Goal: Transaction & Acquisition: Purchase product/service

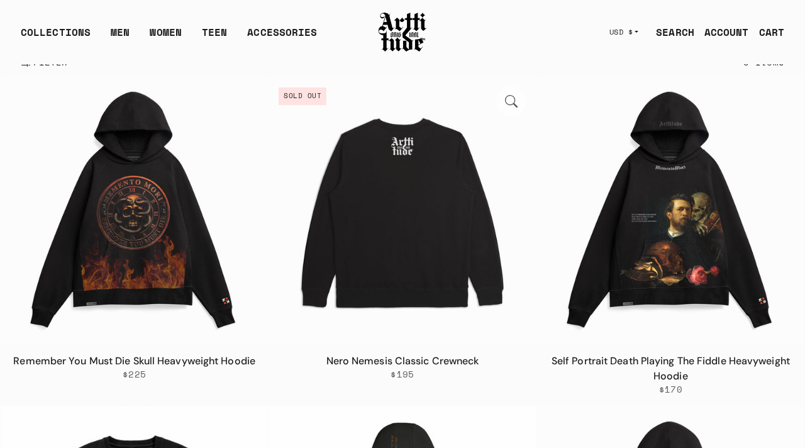
scroll to position [197, 0]
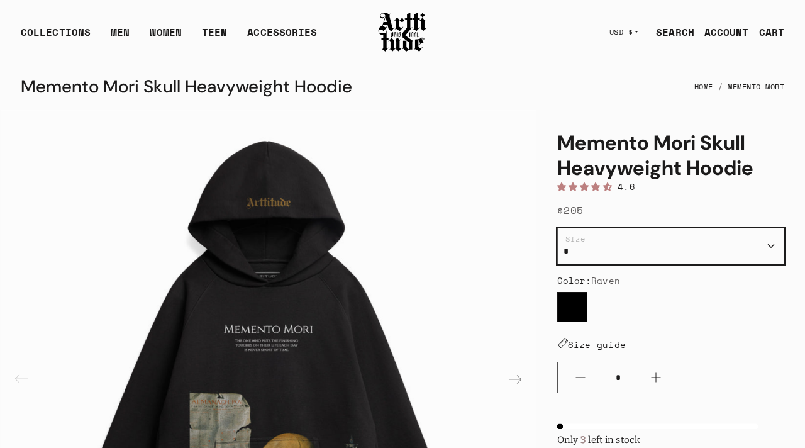
click at [657, 240] on select "**********" at bounding box center [670, 246] width 227 height 36
select select "*"
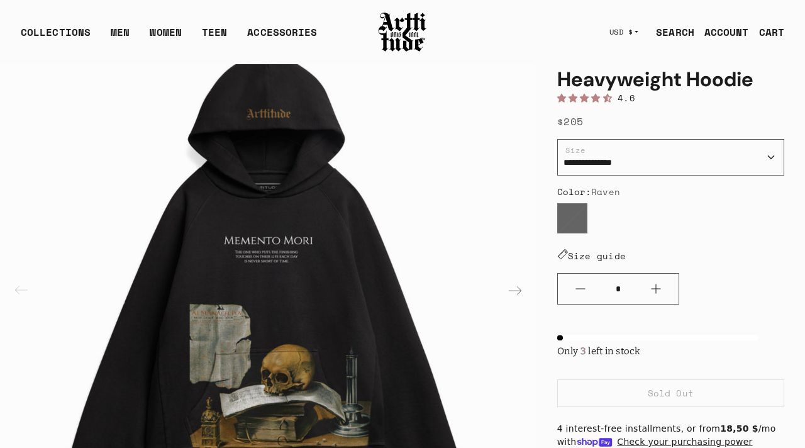
scroll to position [91, 0]
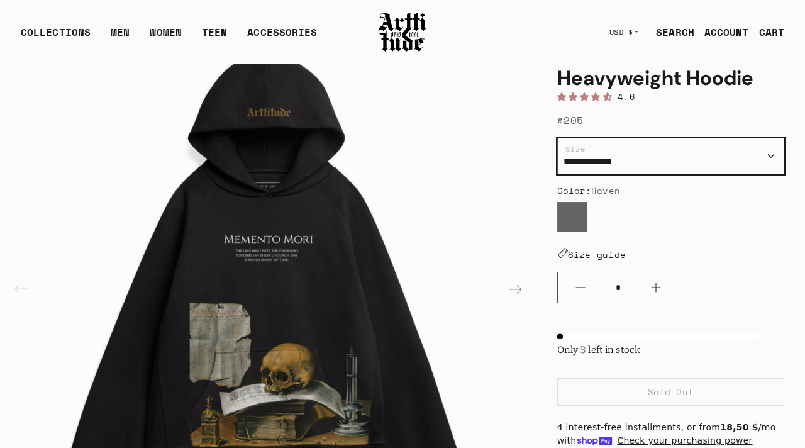
click at [678, 152] on select "**********" at bounding box center [670, 156] width 227 height 36
select select "**"
click at [679, 163] on select "**********" at bounding box center [670, 156] width 227 height 36
select select "*"
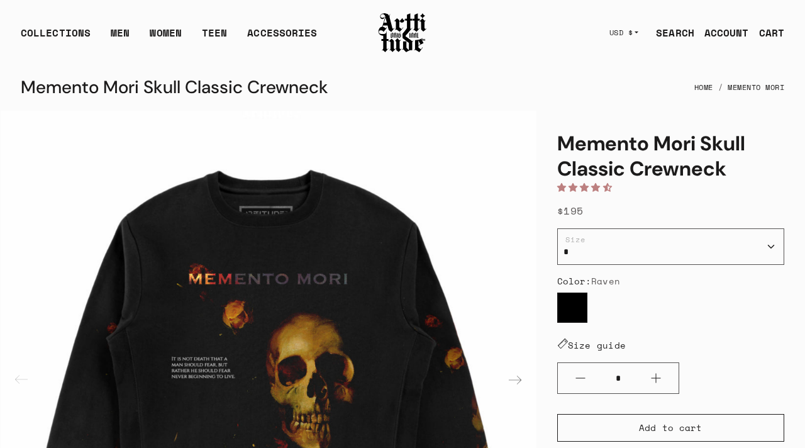
select select "*"
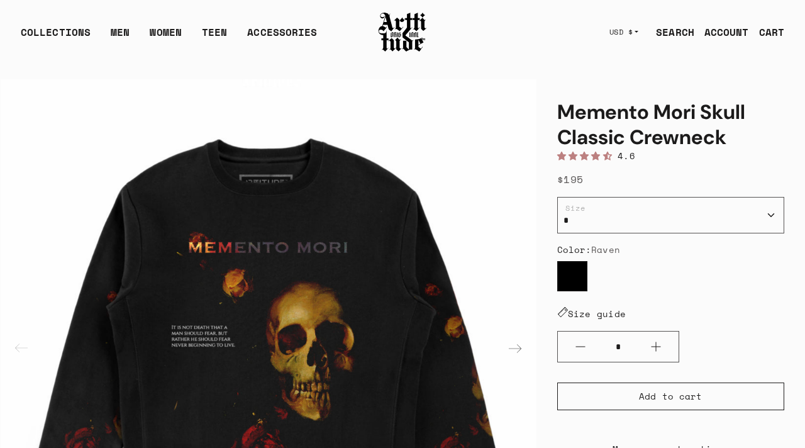
scroll to position [31, 0]
select select "*"
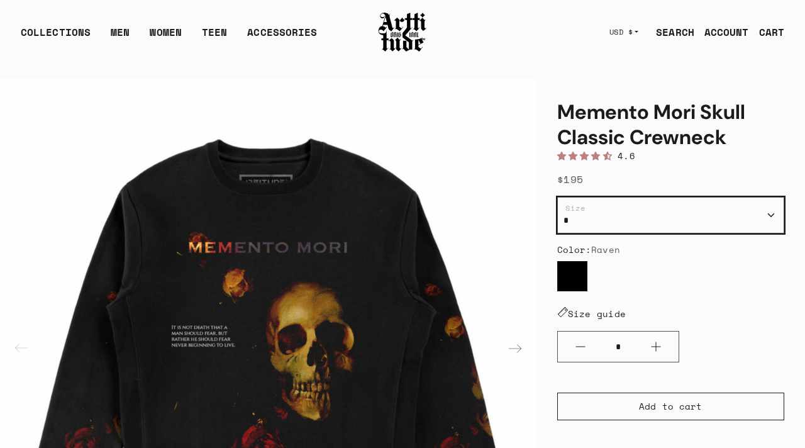
click at [609, 210] on select "* * * ** ***" at bounding box center [670, 215] width 227 height 36
select select "*"
click at [637, 209] on select "* * * ** ***" at bounding box center [670, 215] width 227 height 36
select select "*"
click at [636, 215] on select "* * * ** ***" at bounding box center [670, 215] width 227 height 36
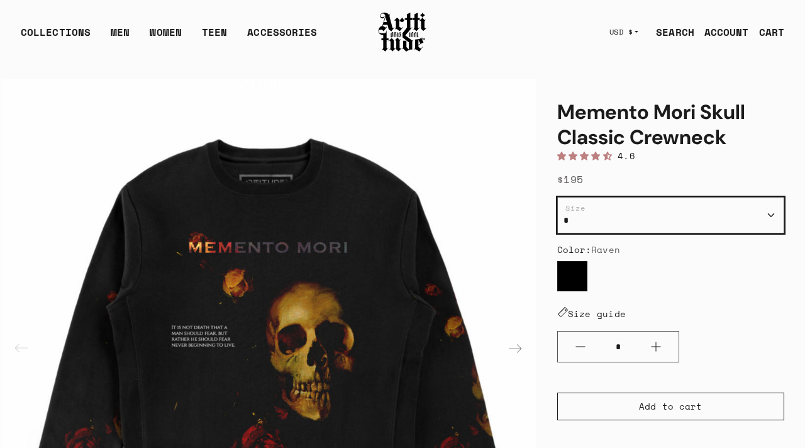
select select "*"
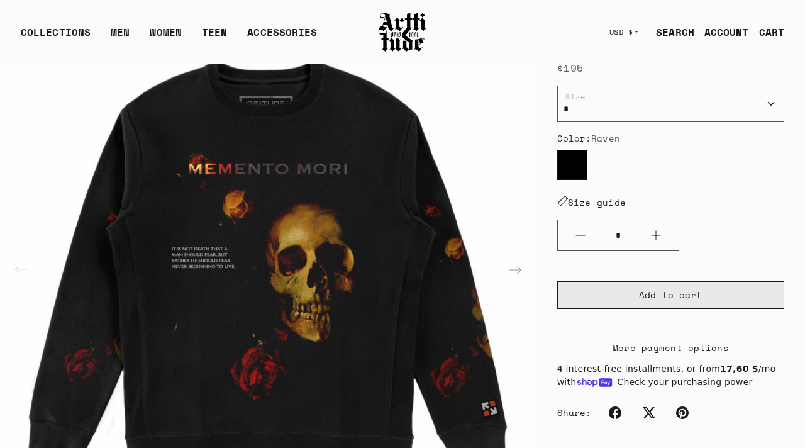
scroll to position [141, 0]
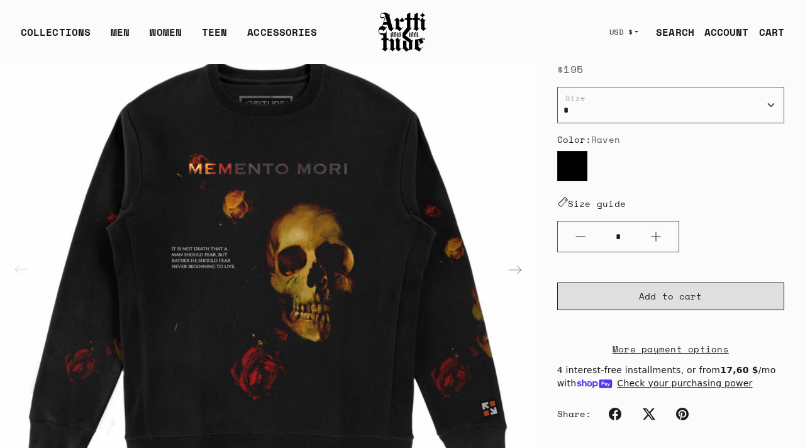
click at [648, 297] on span "Add to cart" at bounding box center [670, 296] width 63 height 13
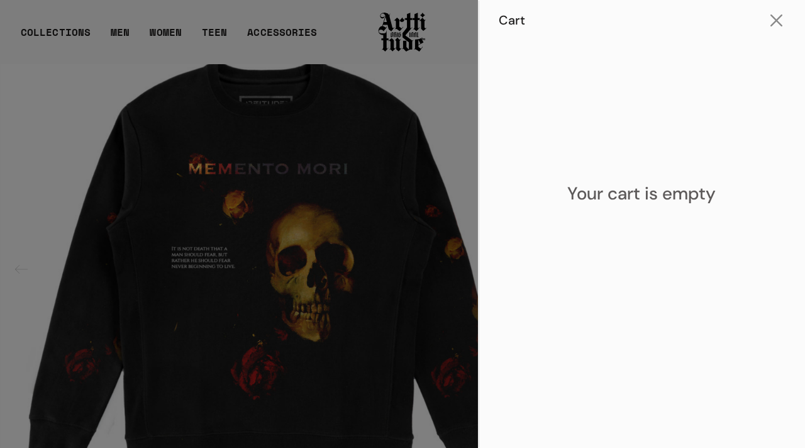
scroll to position [80, 0]
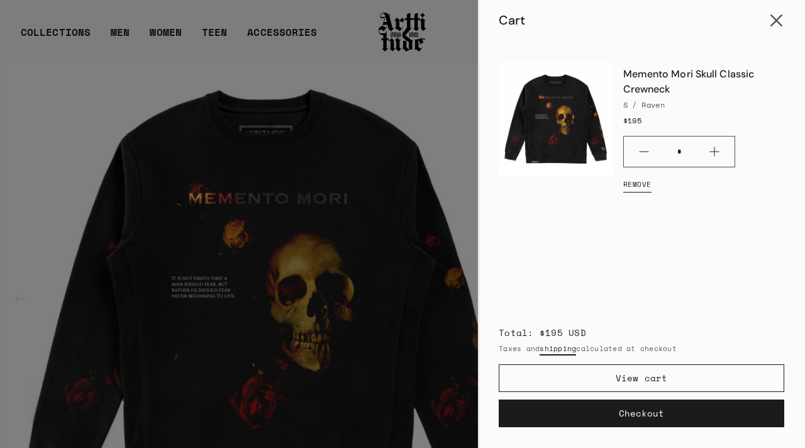
click at [773, 23] on button "Close cart" at bounding box center [776, 21] width 30 height 30
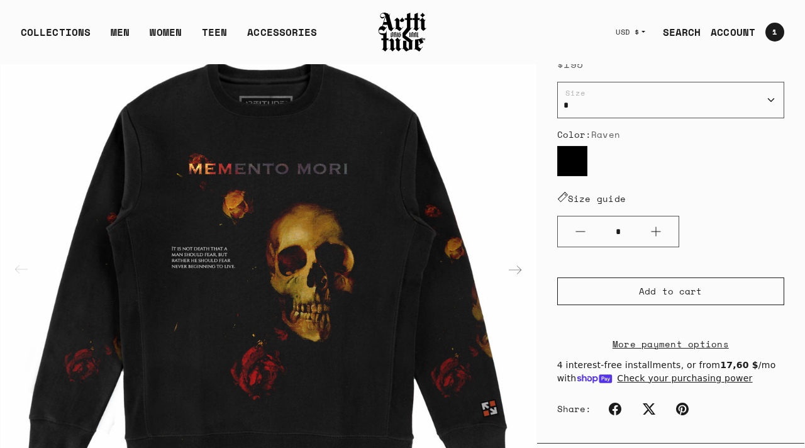
scroll to position [162, 0]
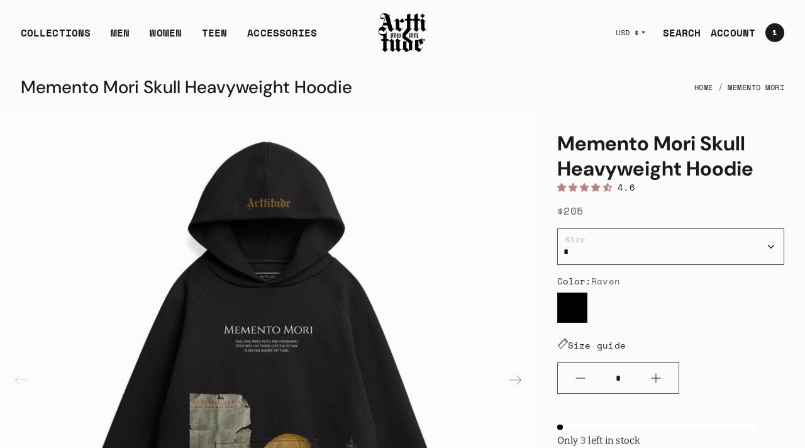
scroll to position [171, 0]
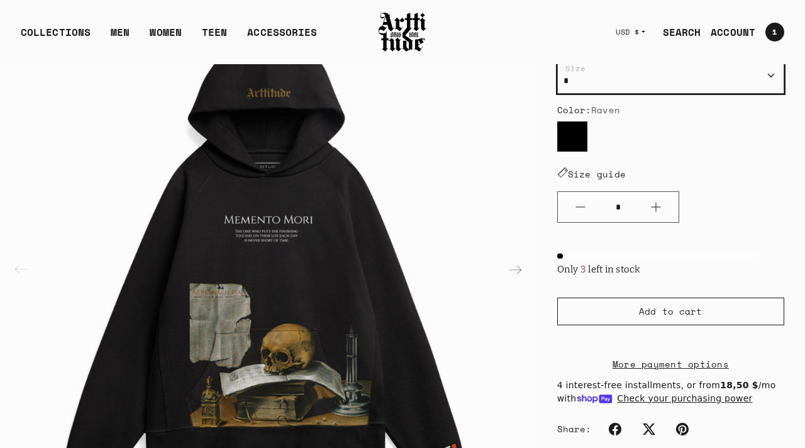
click at [694, 87] on select "**********" at bounding box center [670, 75] width 227 height 36
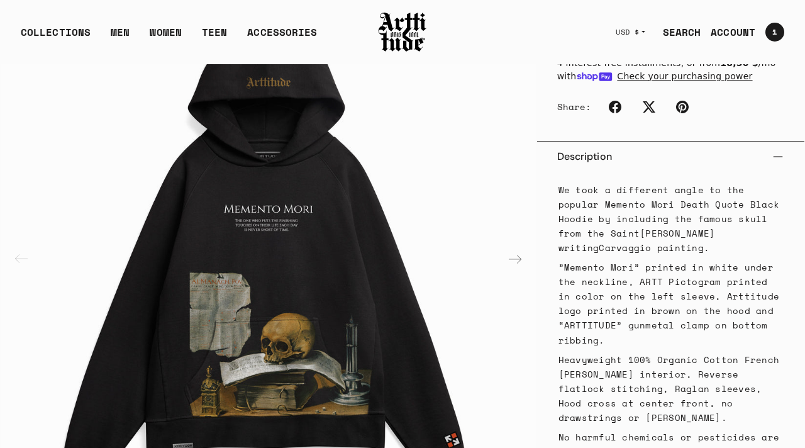
scroll to position [494, 0]
click at [238, 277] on img "1 / 2" at bounding box center [269, 257] width 536 height 536
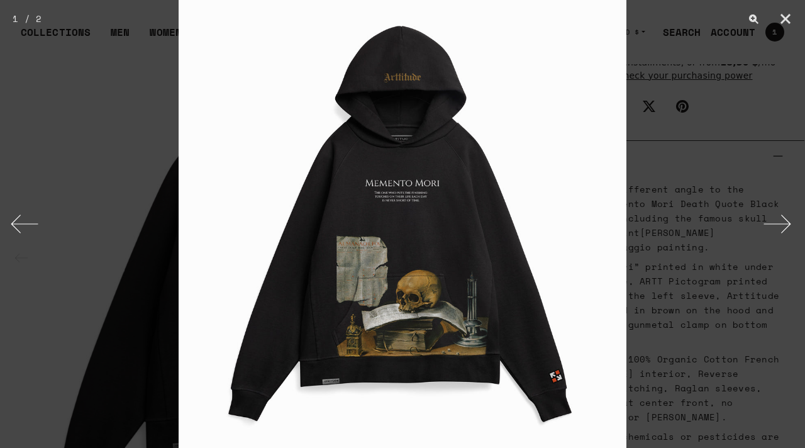
click at [391, 231] on img at bounding box center [403, 224] width 448 height 448
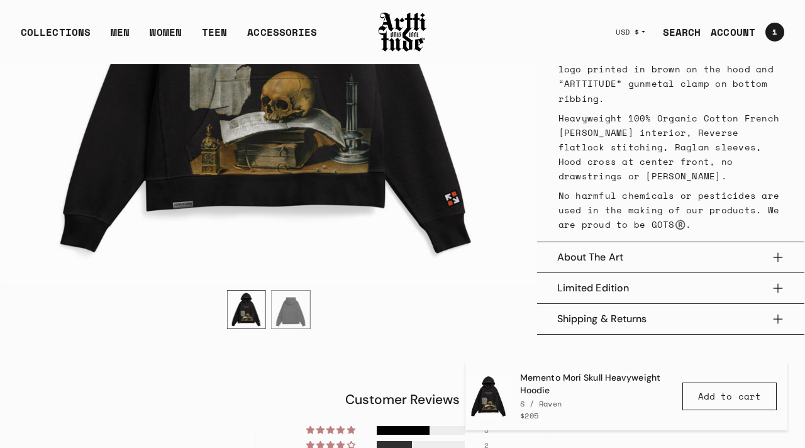
scroll to position [736, 0]
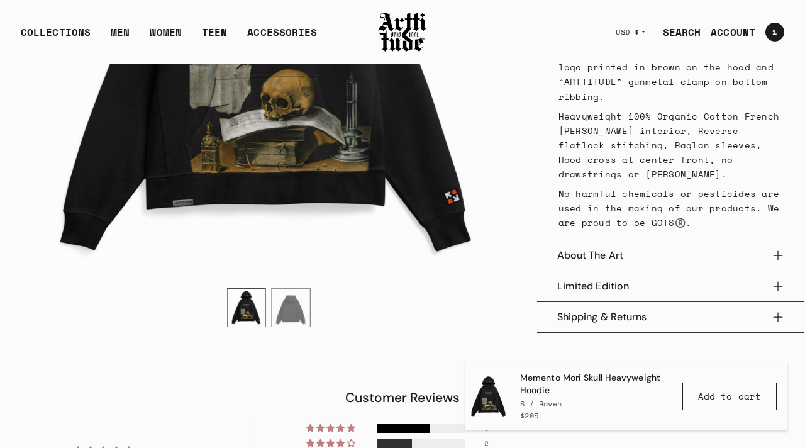
click at [616, 249] on button "About The Art" at bounding box center [670, 255] width 227 height 30
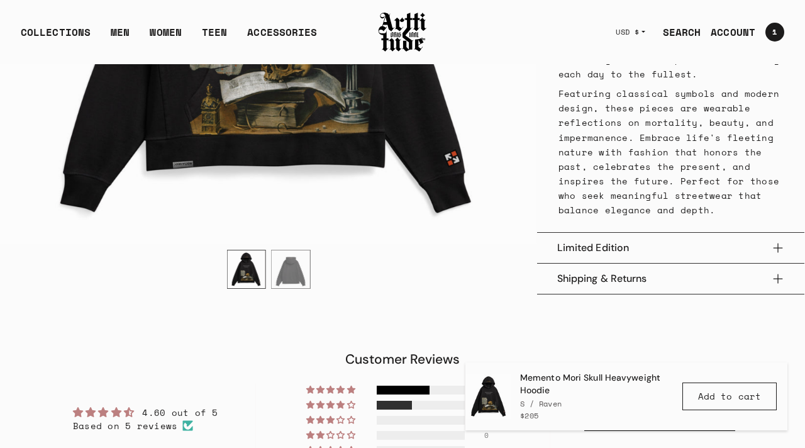
scroll to position [1068, 0]
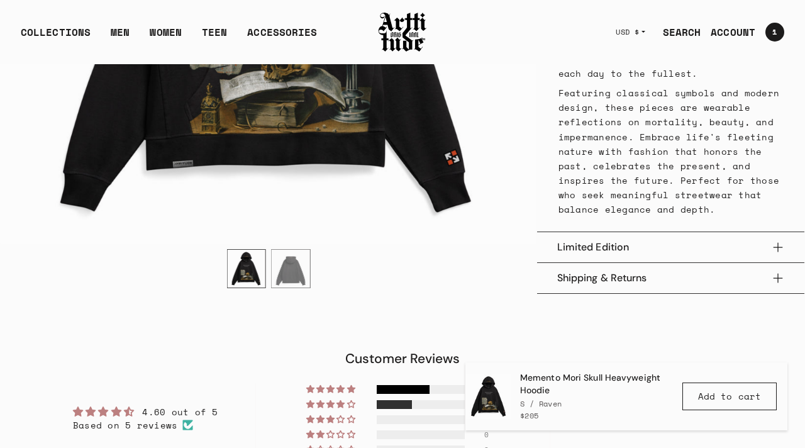
click at [616, 240] on button "Limited Edition" at bounding box center [670, 247] width 227 height 30
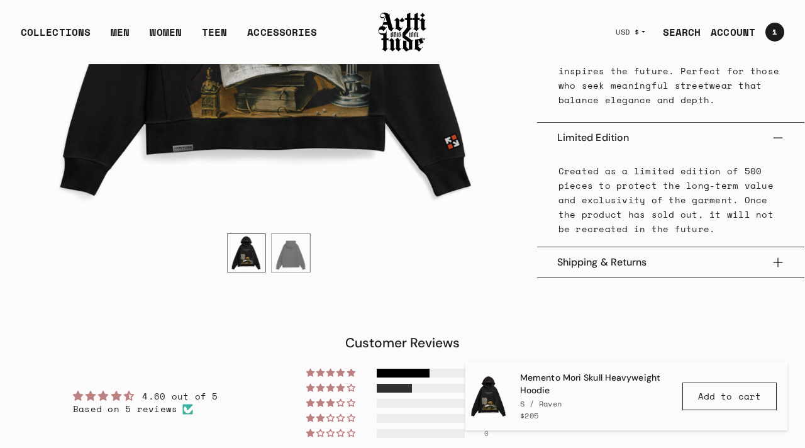
scroll to position [1180, 0]
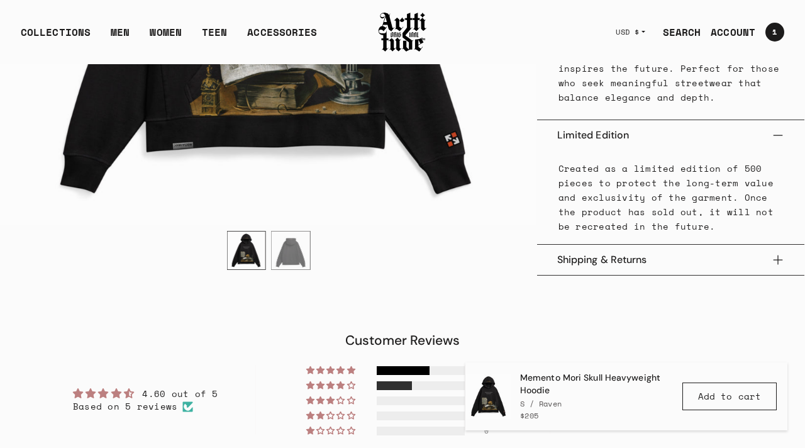
click at [616, 245] on button "Shipping & Returns" at bounding box center [670, 260] width 227 height 30
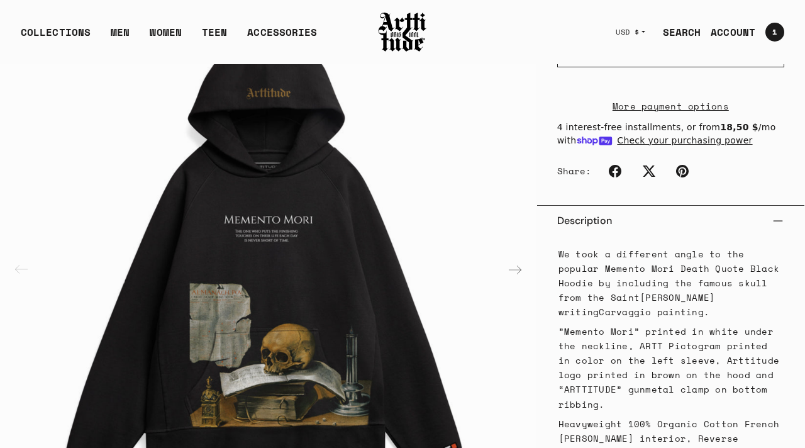
scroll to position [410, 0]
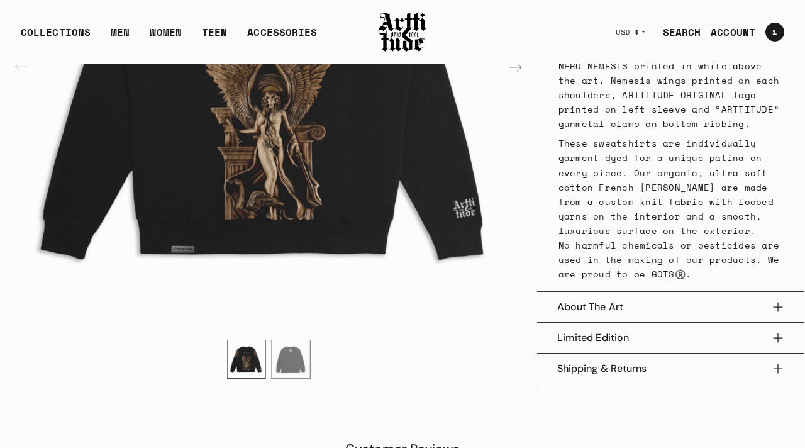
scroll to position [643, 0]
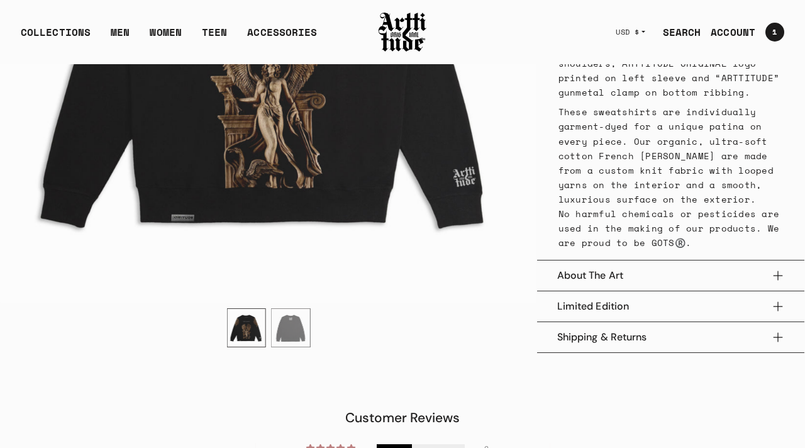
click at [624, 269] on button "About The Art" at bounding box center [670, 275] width 227 height 30
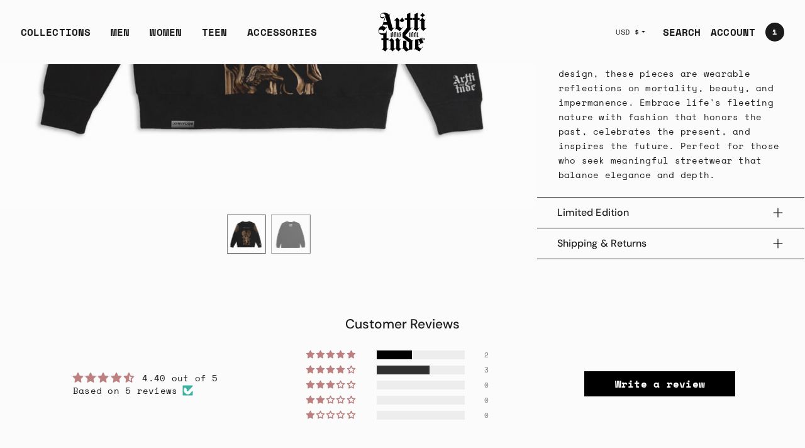
click at [638, 201] on button "Limited Edition" at bounding box center [670, 212] width 227 height 30
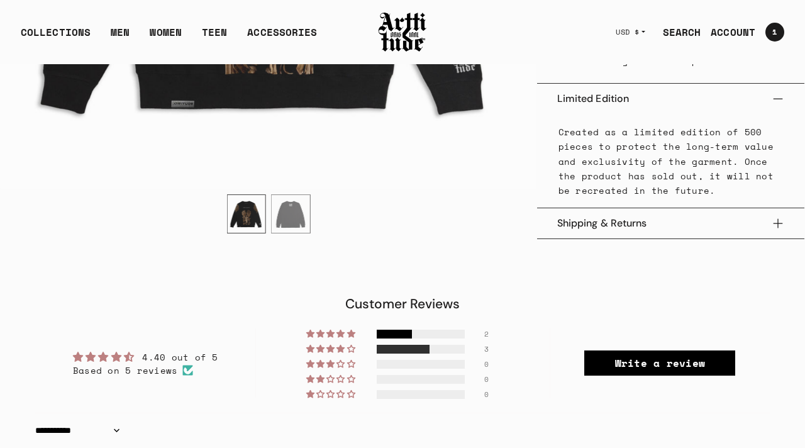
scroll to position [1043, 0]
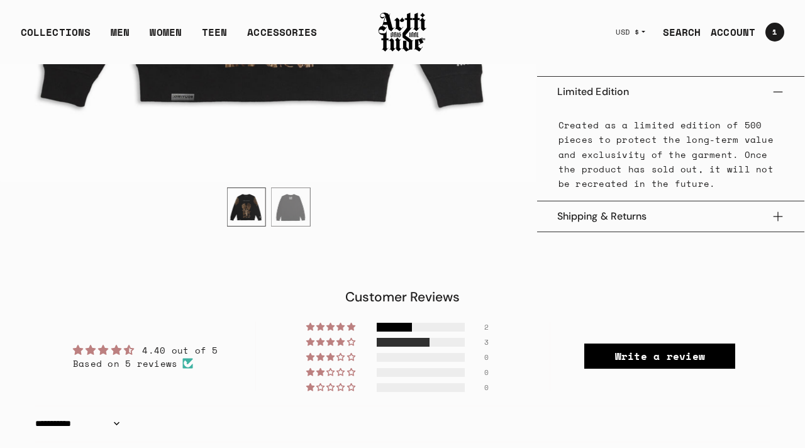
click at [638, 201] on button "Shipping & Returns" at bounding box center [670, 216] width 227 height 30
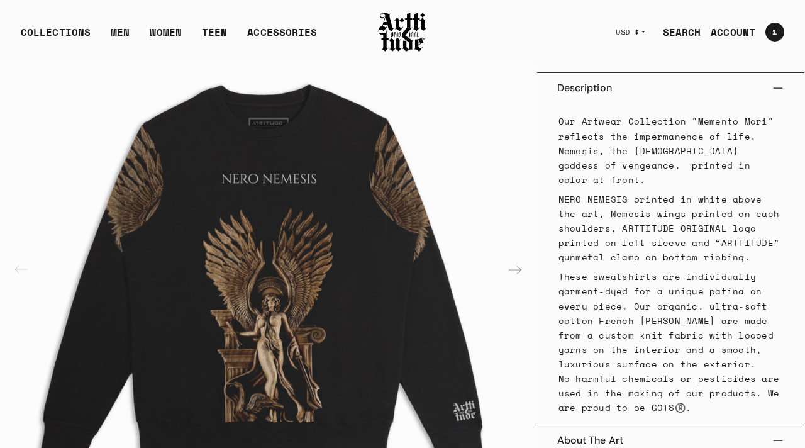
scroll to position [484, 0]
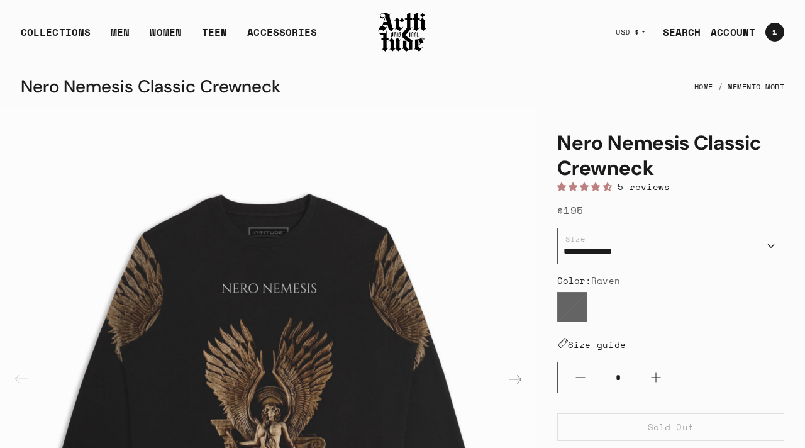
click at [319, 277] on img "1 / 2" at bounding box center [269, 378] width 536 height 536
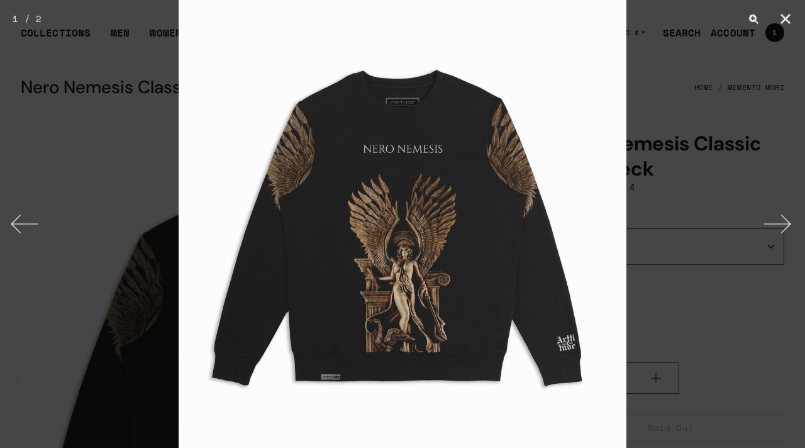
scroll to position [257, 0]
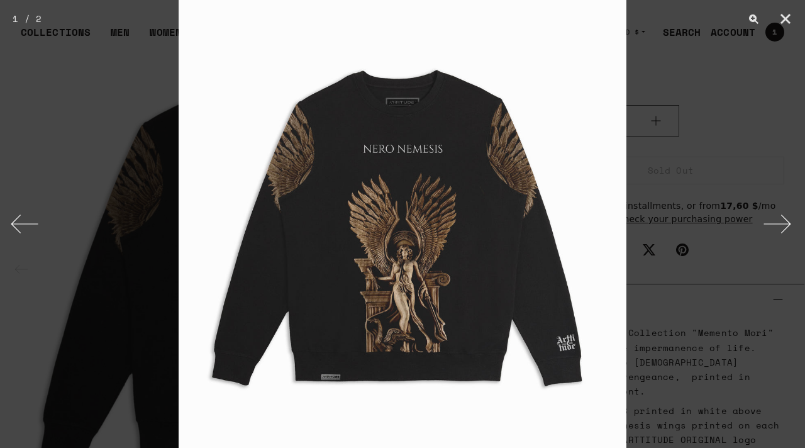
click at [368, 275] on img at bounding box center [403, 224] width 448 height 448
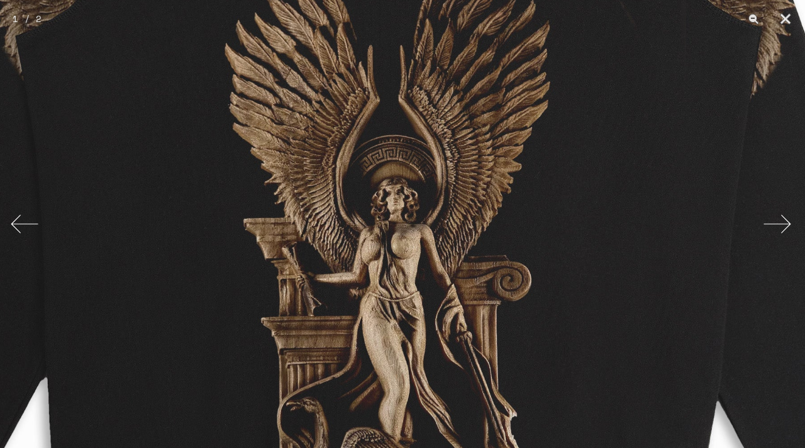
click at [700, 108] on img at bounding box center [388, 114] width 1343 height 1343
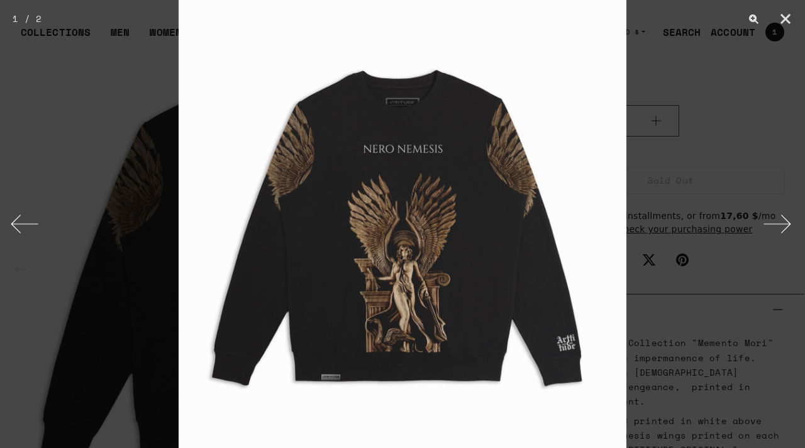
click at [780, 228] on button "Next" at bounding box center [781, 223] width 47 height 63
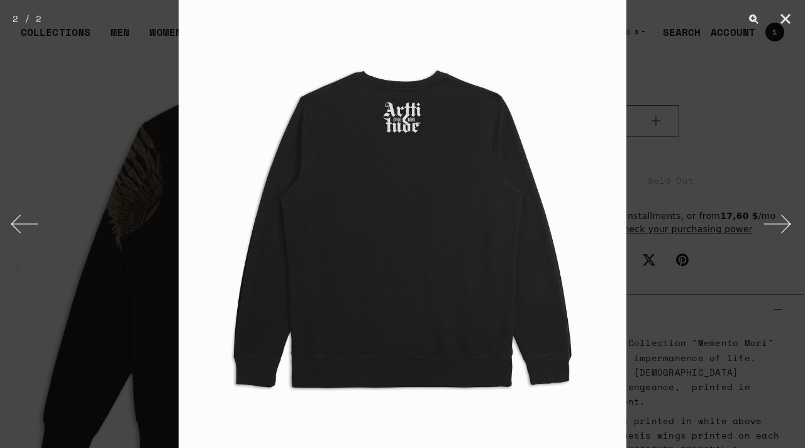
click at [399, 118] on img at bounding box center [403, 224] width 448 height 448
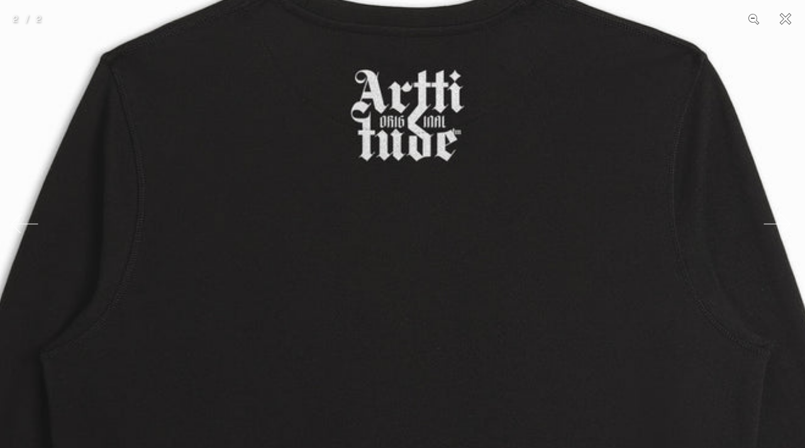
click at [399, 118] on img at bounding box center [407, 434] width 1343 height 1343
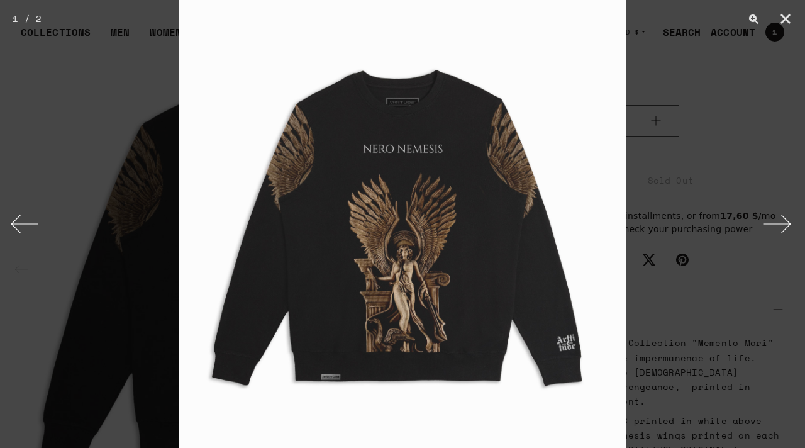
click at [415, 270] on img at bounding box center [403, 224] width 448 height 448
